Goal: Check status: Check status

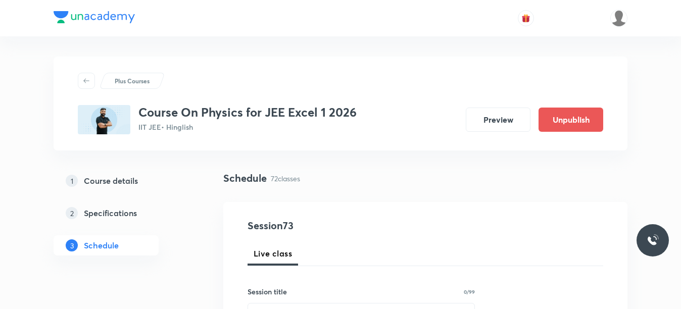
click at [623, 21] on img at bounding box center [618, 18] width 17 height 17
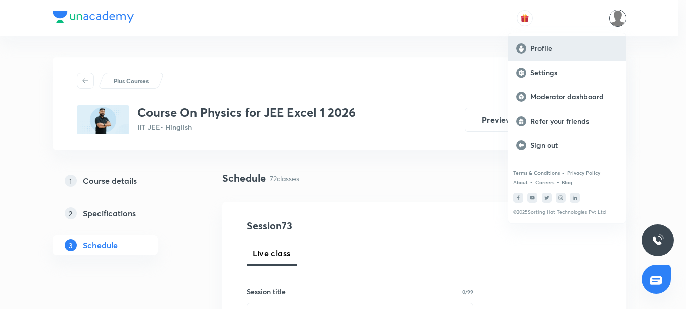
click at [556, 48] on p "Profile" at bounding box center [573, 48] width 87 height 9
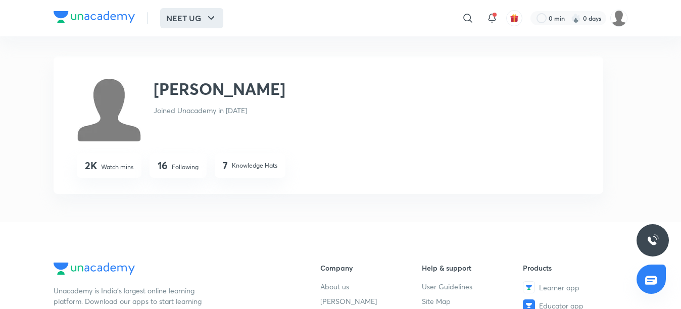
click at [174, 18] on button "NEET UG" at bounding box center [191, 18] width 63 height 20
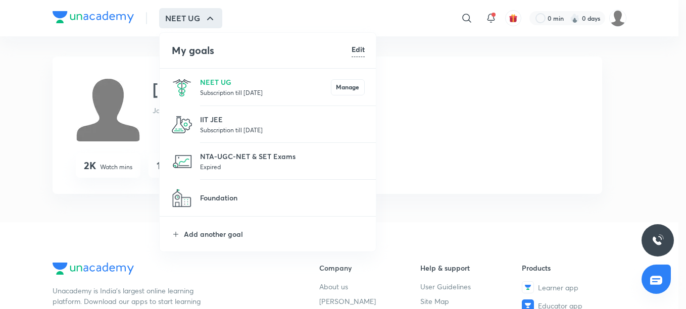
click at [208, 87] on p "Subscription till [DATE]" at bounding box center [265, 92] width 131 height 10
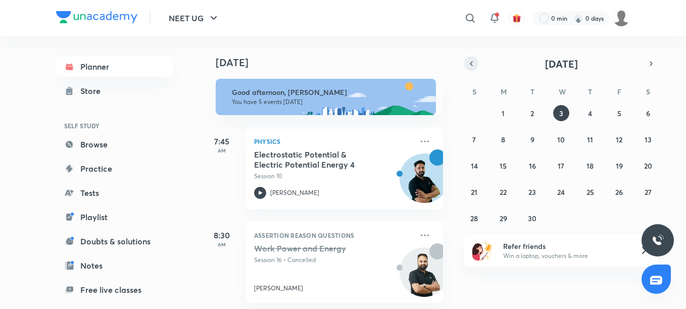
click at [472, 63] on icon "button" at bounding box center [471, 63] width 8 height 9
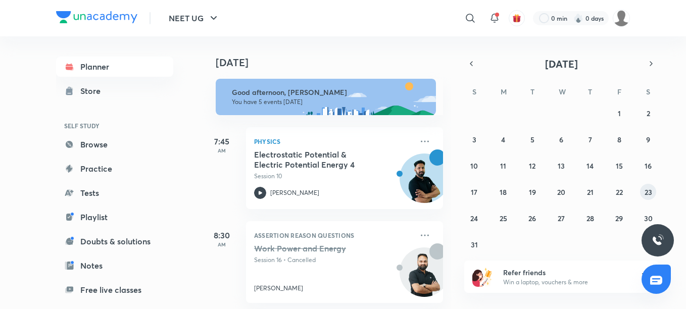
click at [649, 192] on abbr "23" at bounding box center [648, 192] width 8 height 10
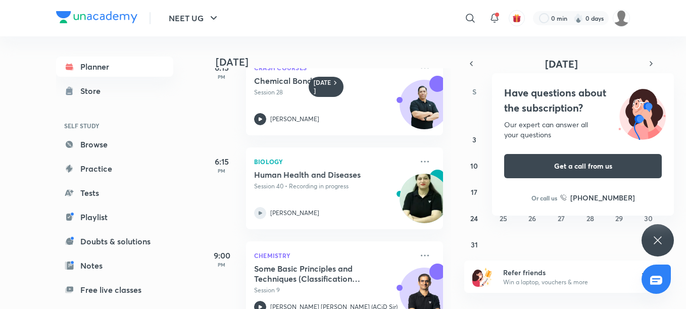
scroll to position [1090, 0]
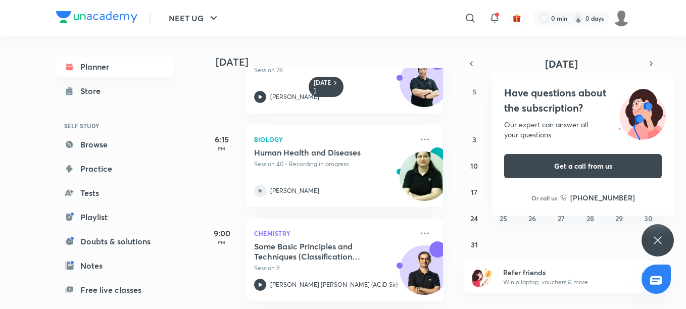
click at [662, 241] on icon at bounding box center [657, 240] width 12 height 12
